Goal: Transaction & Acquisition: Obtain resource

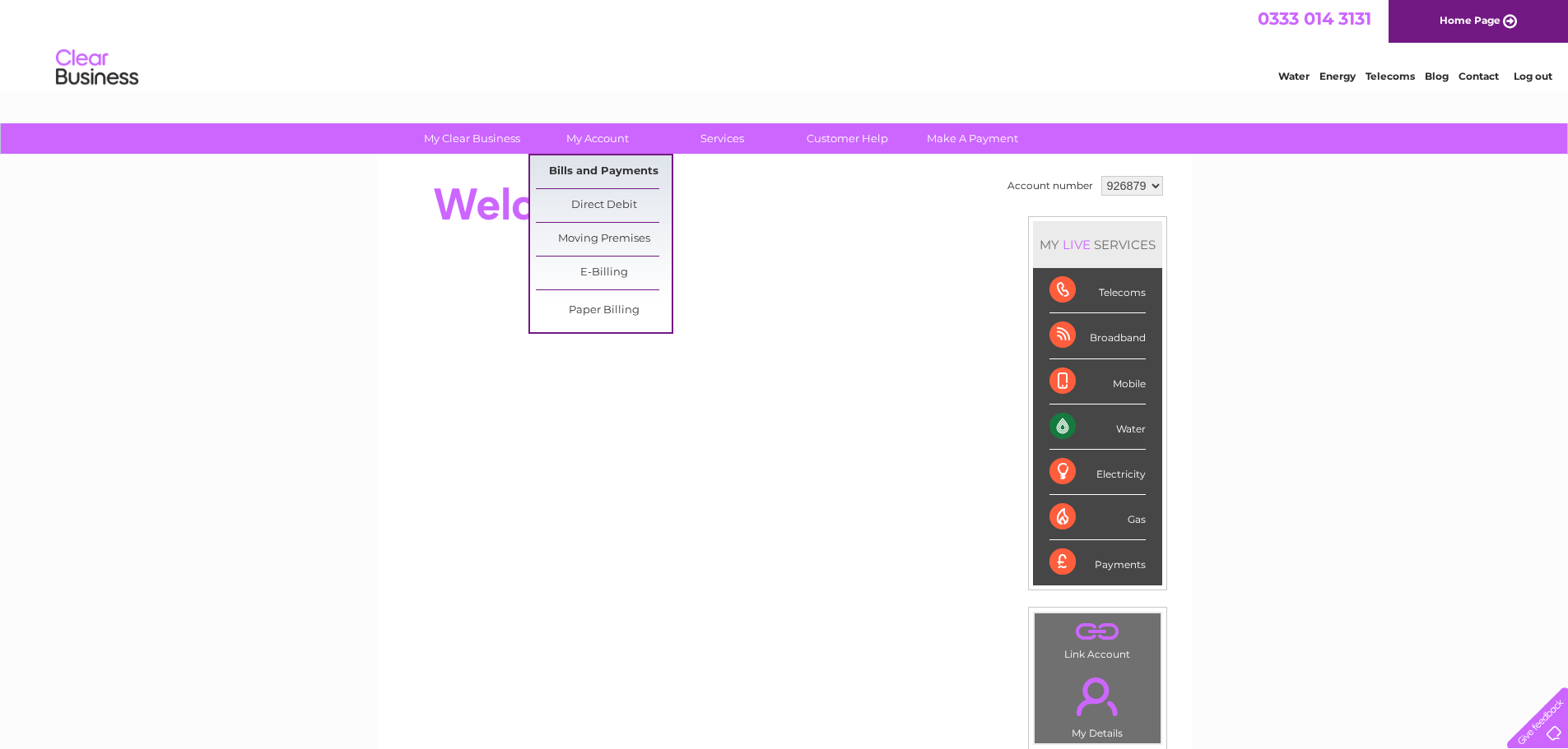
click at [598, 170] on link "Bills and Payments" at bounding box center [603, 172] width 136 height 33
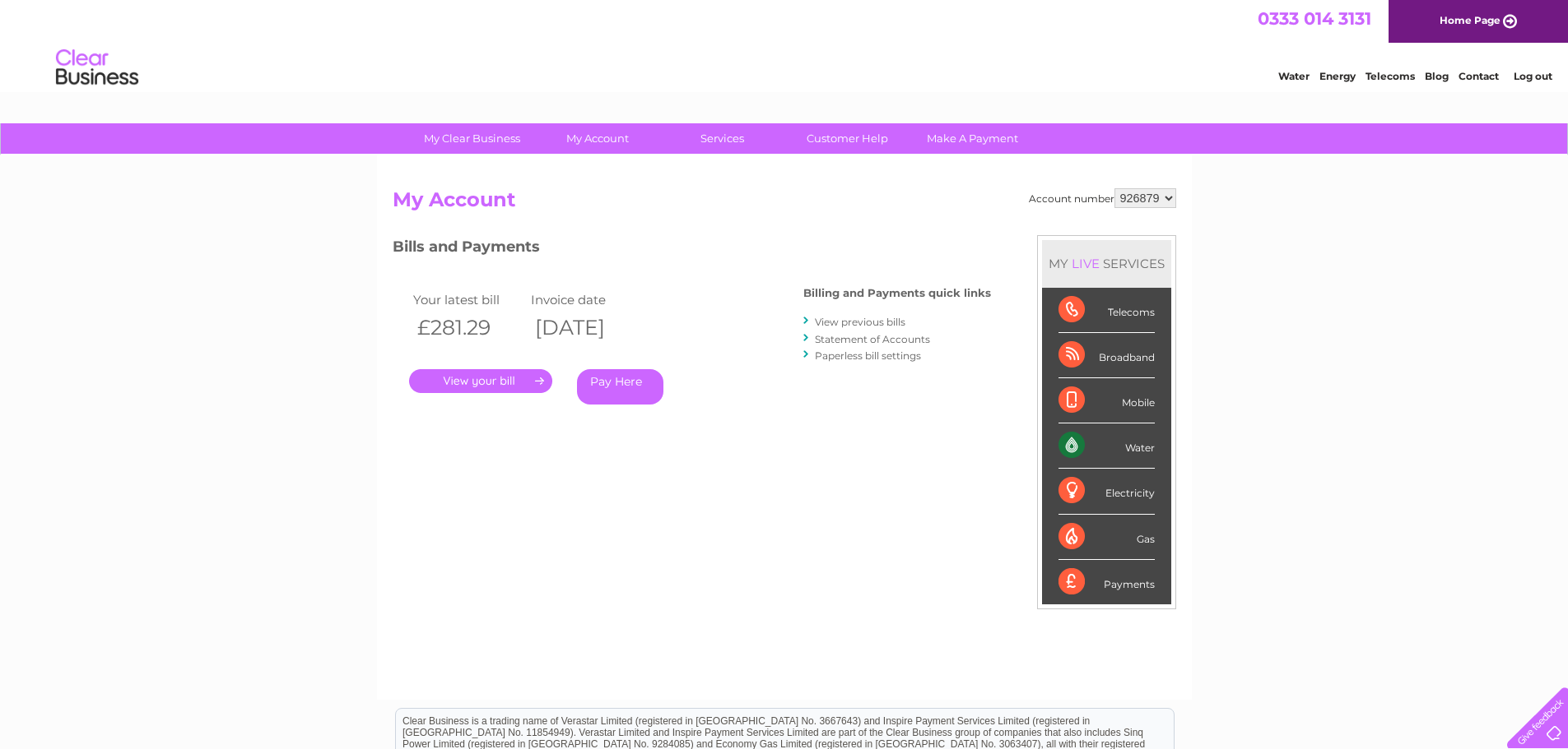
click at [495, 376] on link "." at bounding box center [481, 381] width 144 height 24
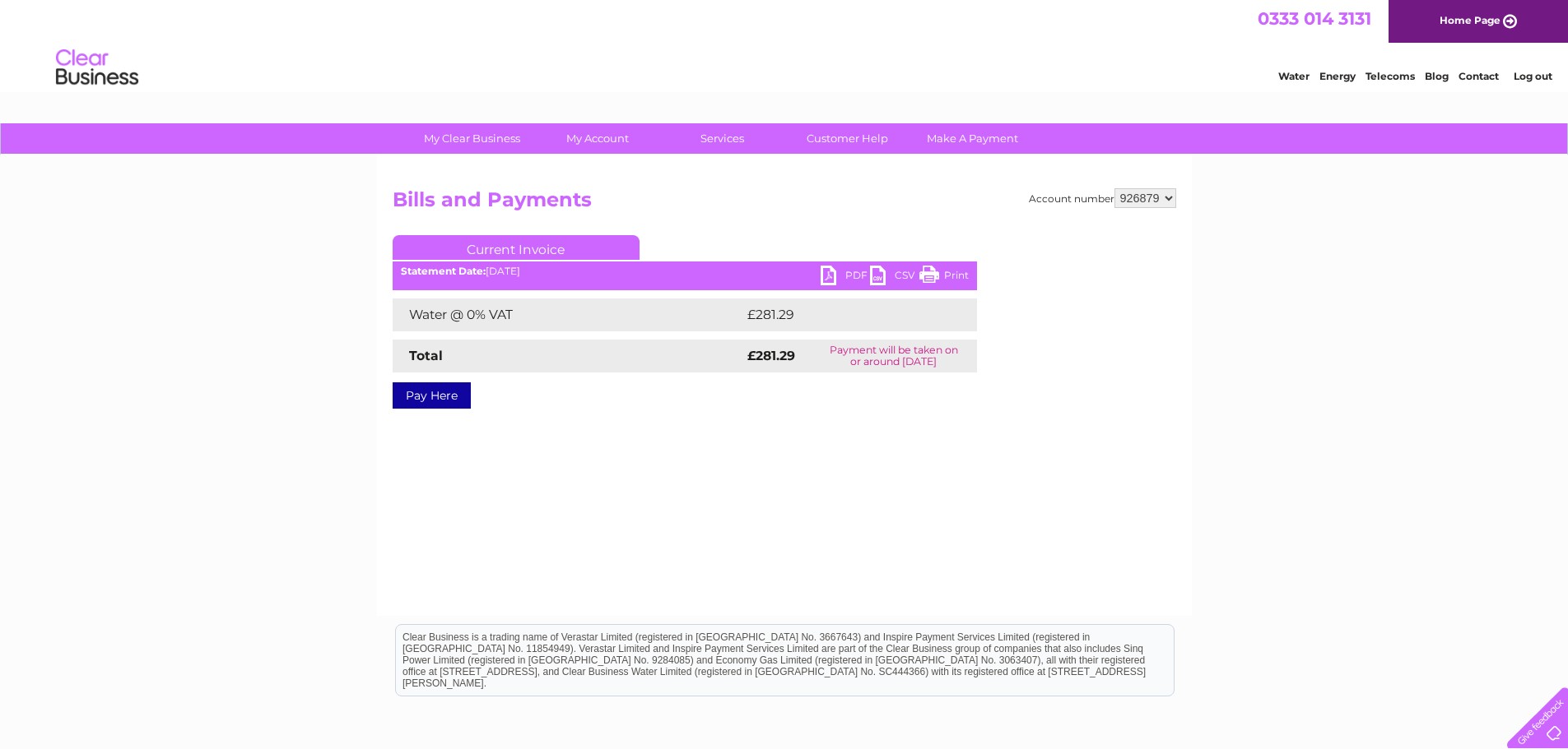
click at [829, 274] on link "PDF" at bounding box center [845, 277] width 50 height 24
